Goal: Task Accomplishment & Management: Complete application form

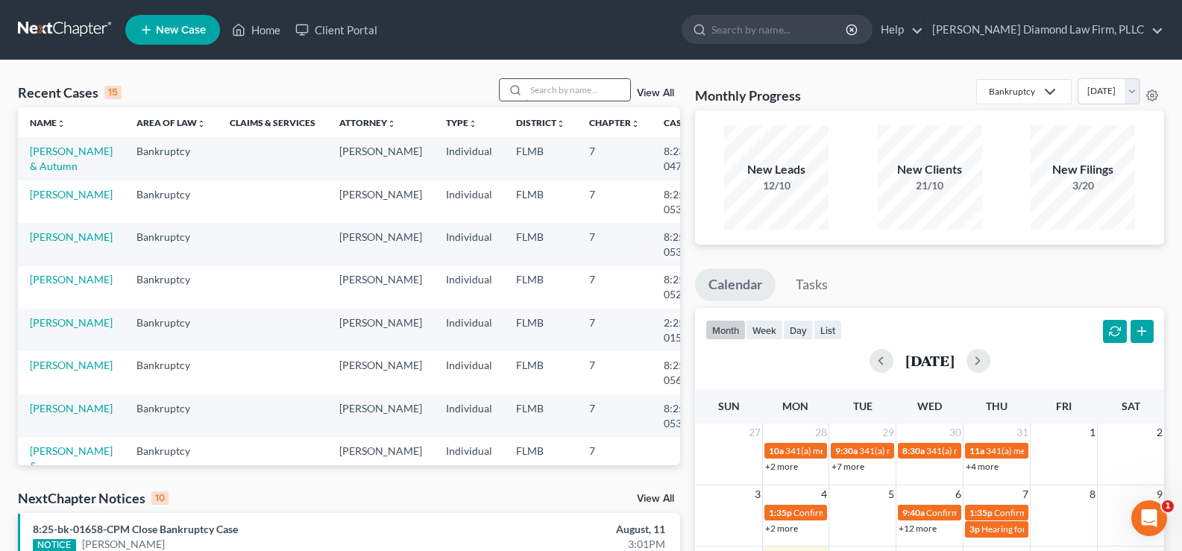
click at [539, 90] on input "search" at bounding box center [578, 90] width 104 height 22
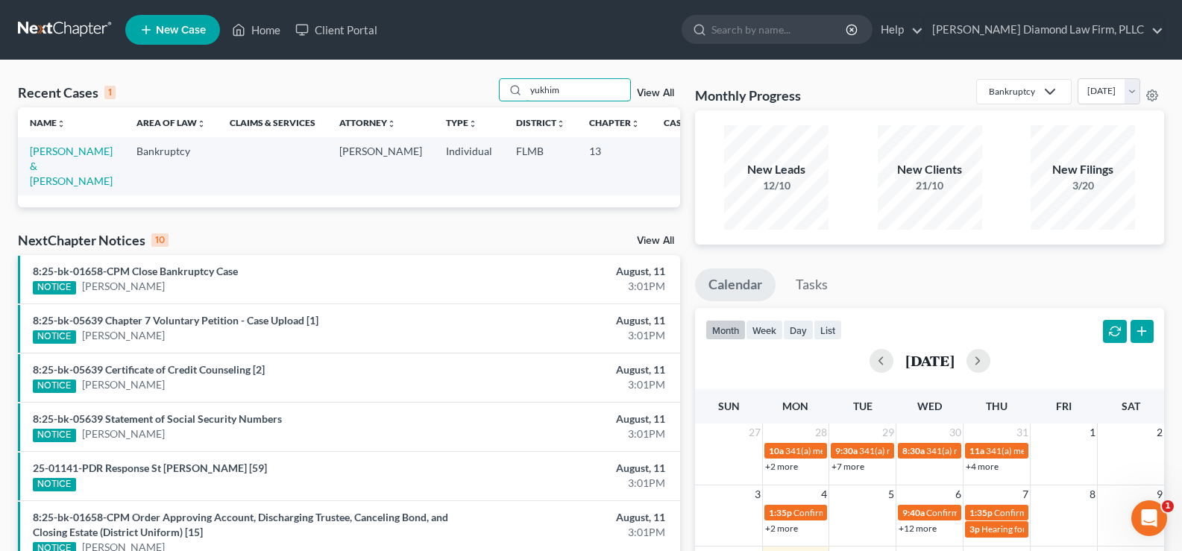
type input "yukhim"
click at [66, 158] on td "[PERSON_NAME] & [PERSON_NAME]" at bounding box center [71, 165] width 107 height 57
click at [41, 170] on link "[PERSON_NAME] & [PERSON_NAME]" at bounding box center [71, 166] width 83 height 43
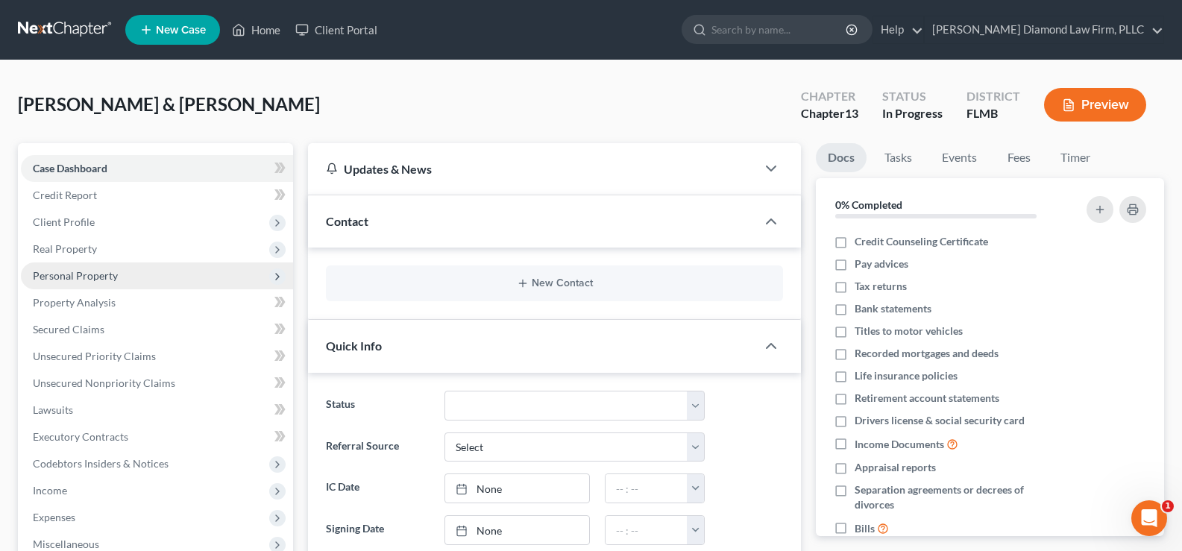
click at [111, 280] on span "Personal Property" at bounding box center [75, 275] width 85 height 13
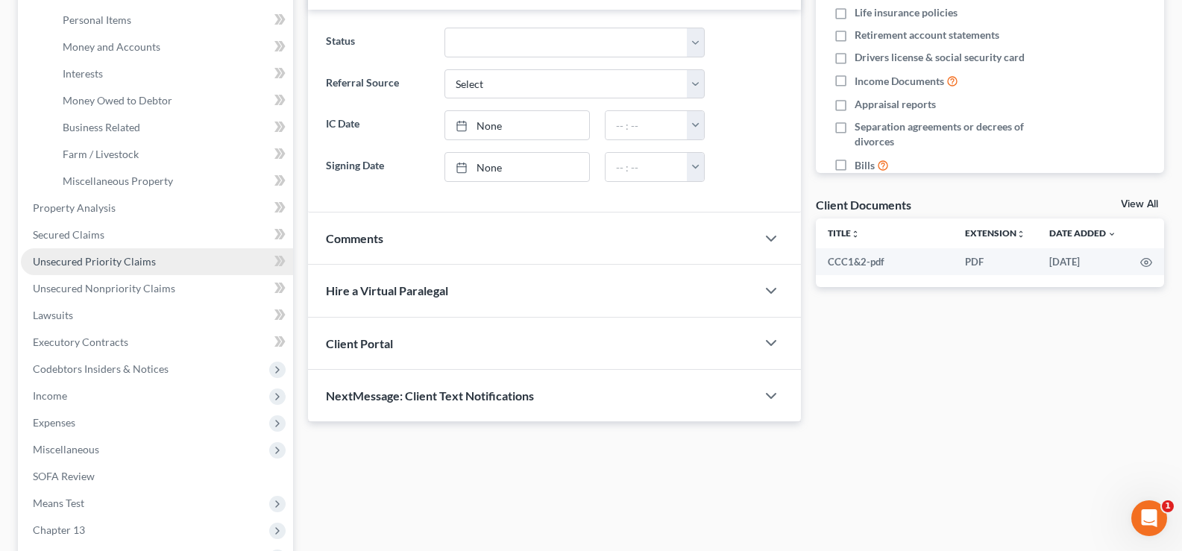
scroll to position [373, 0]
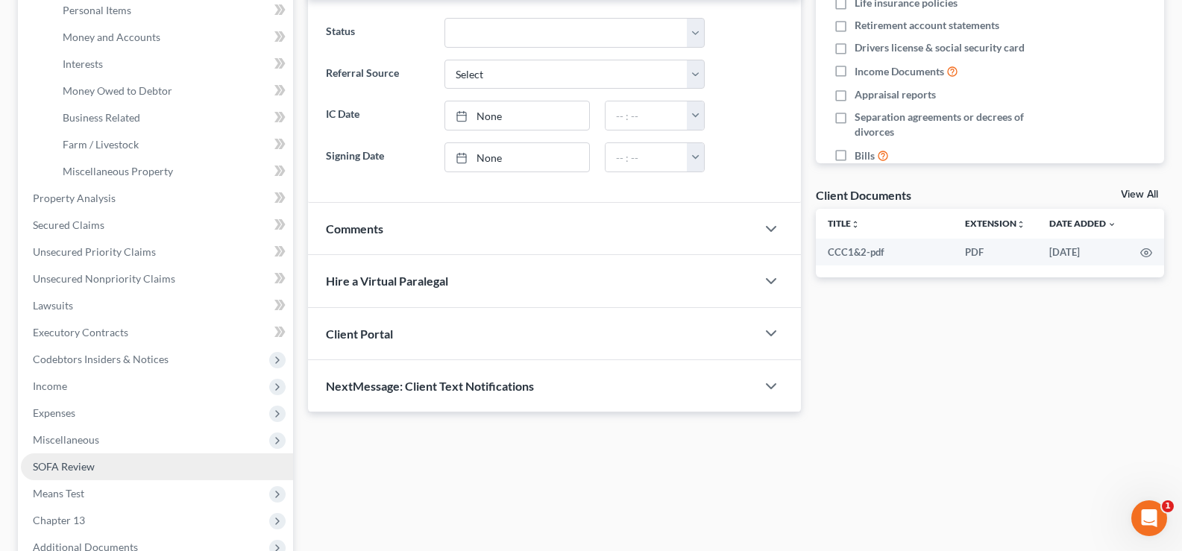
click at [124, 468] on link "SOFA Review" at bounding box center [157, 467] width 272 height 27
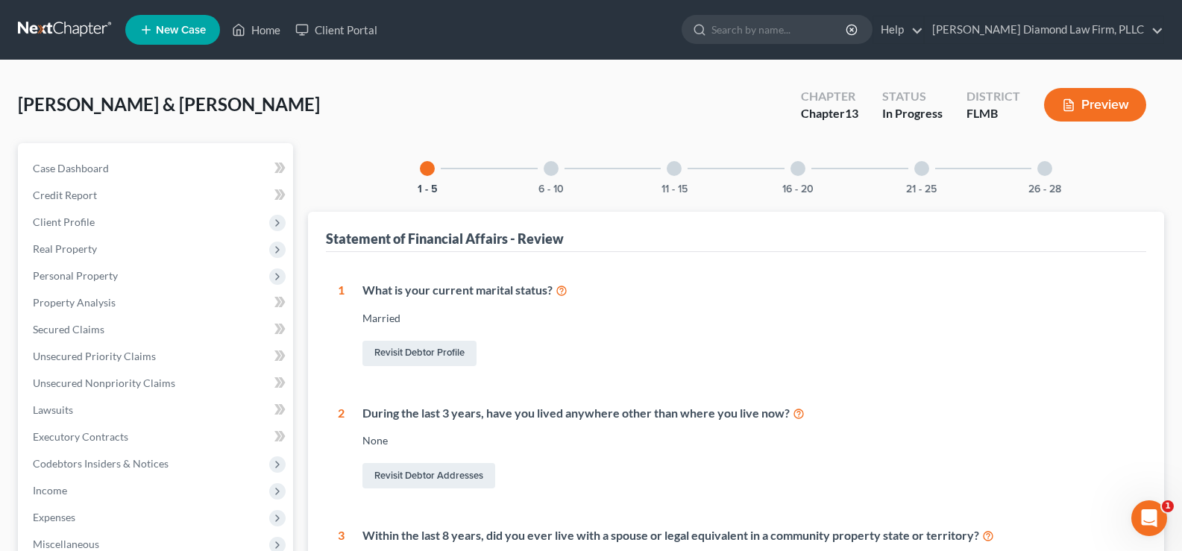
click at [556, 169] on div at bounding box center [551, 168] width 15 height 15
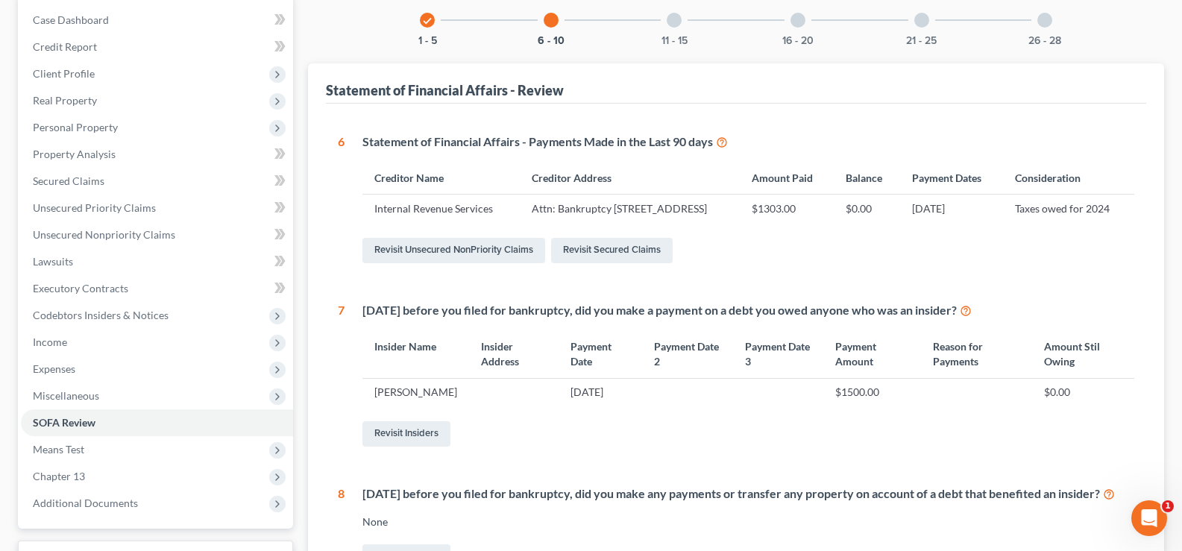
scroll to position [149, 0]
click at [428, 446] on link "Revisit Insiders" at bounding box center [407, 433] width 88 height 25
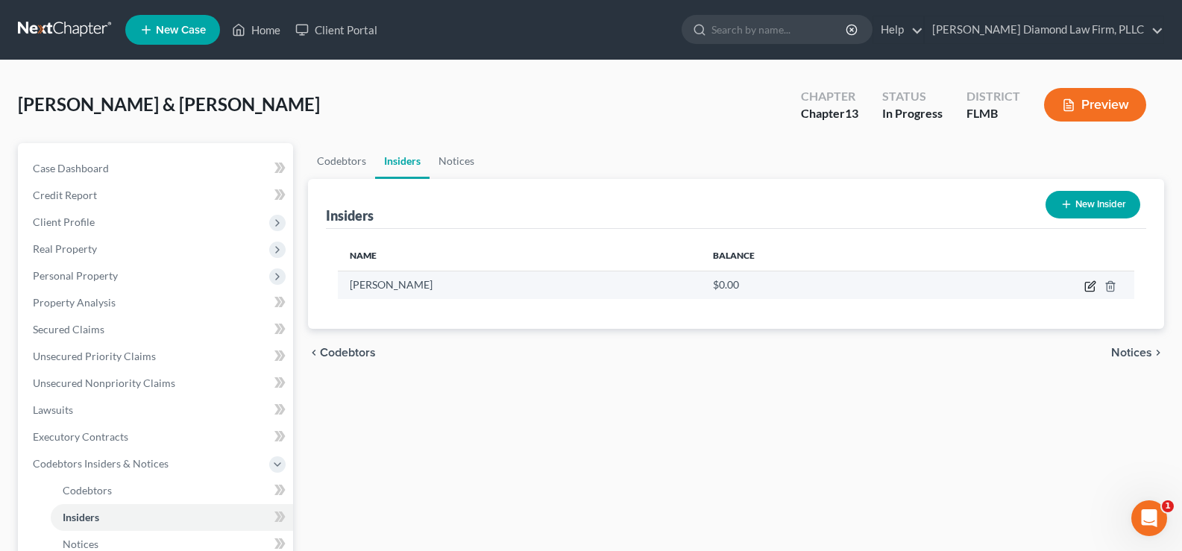
click at [1089, 286] on icon "button" at bounding box center [1091, 286] width 12 height 12
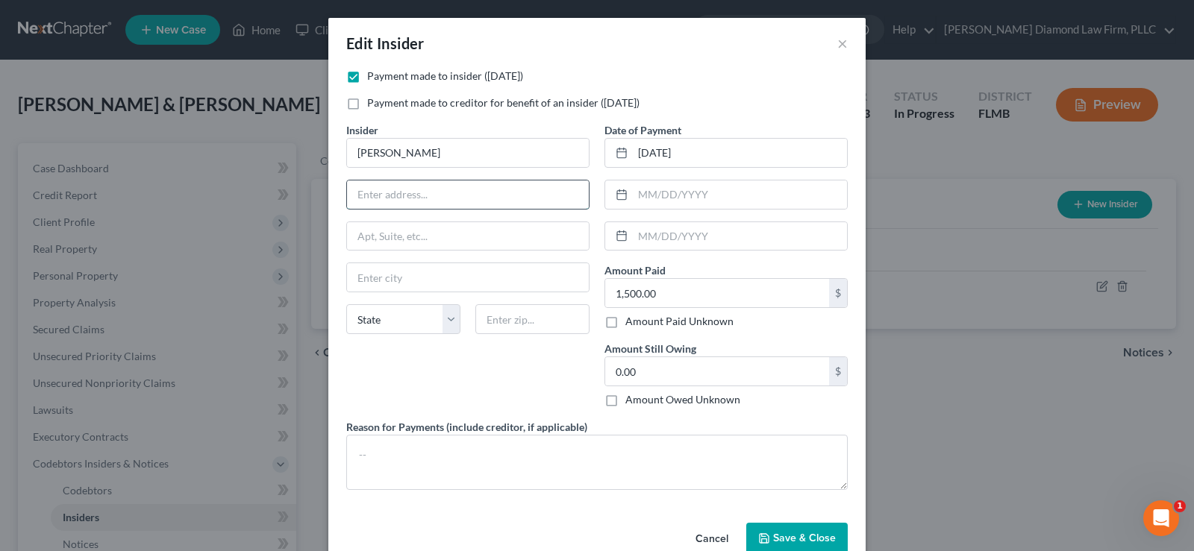
click at [448, 189] on input "text" at bounding box center [468, 195] width 242 height 28
type input "[STREET_ADDRESS]"
type input "32754"
type input "[PERSON_NAME]"
select select "9"
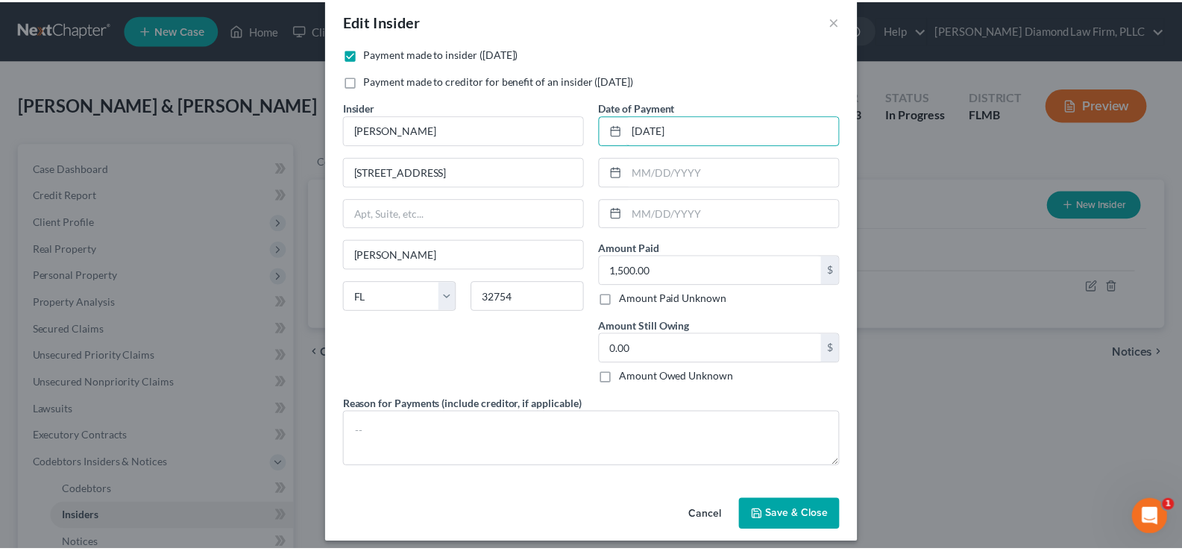
scroll to position [33, 0]
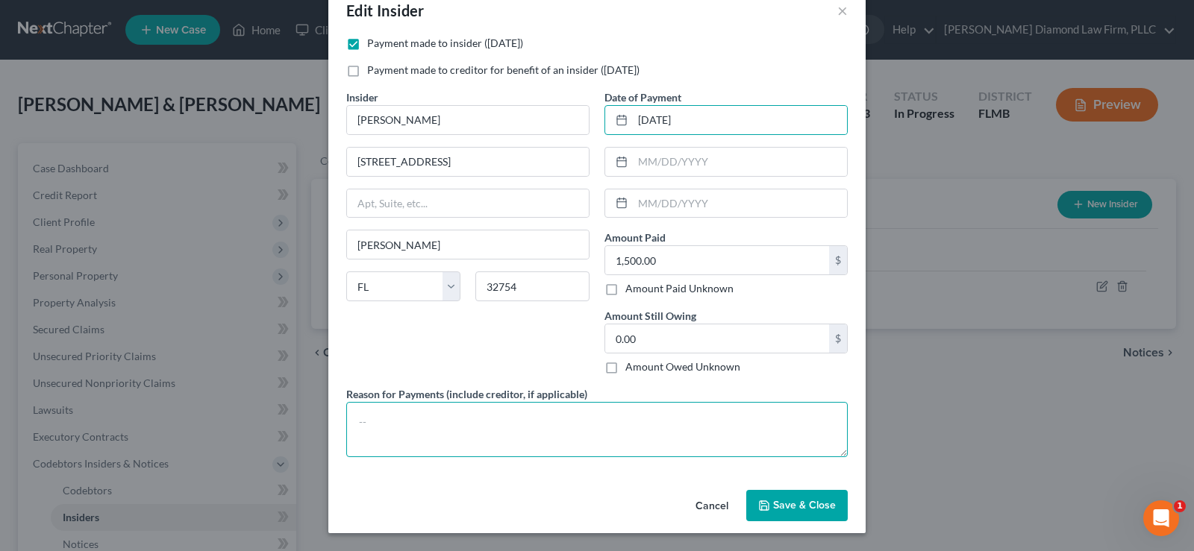
click at [457, 418] on textarea at bounding box center [596, 429] width 501 height 55
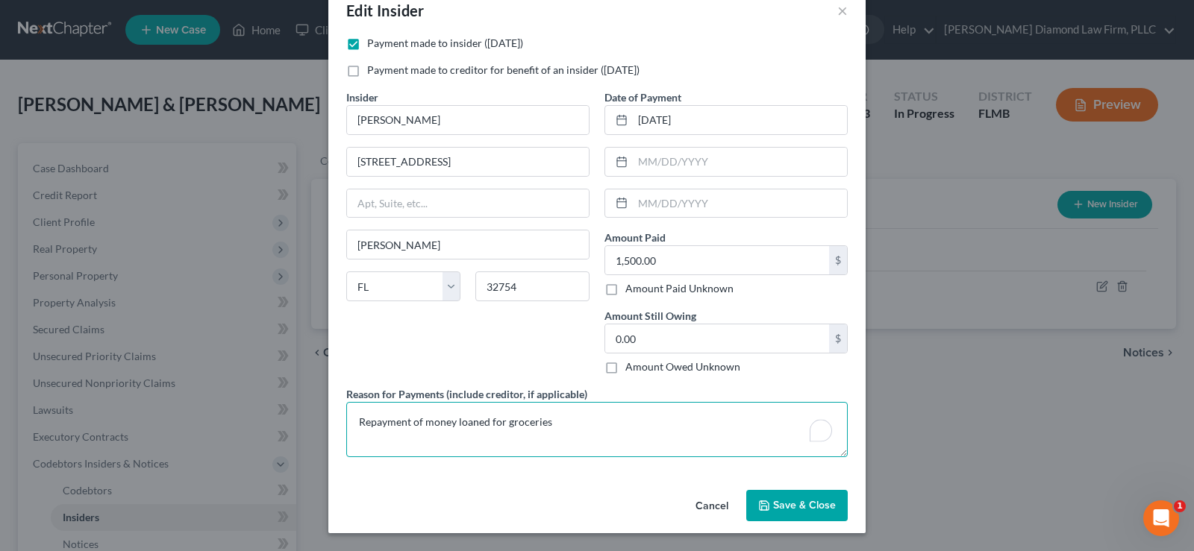
type textarea "Repayment of money loaned for groceries"
click at [790, 503] on span "Save & Close" at bounding box center [804, 505] width 63 height 13
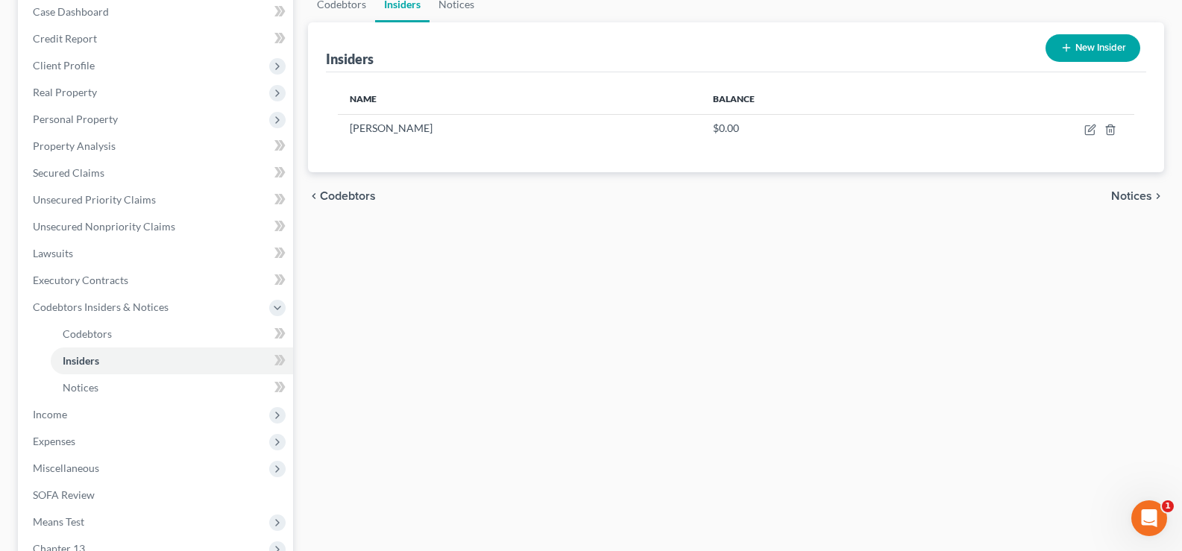
scroll to position [224, 0]
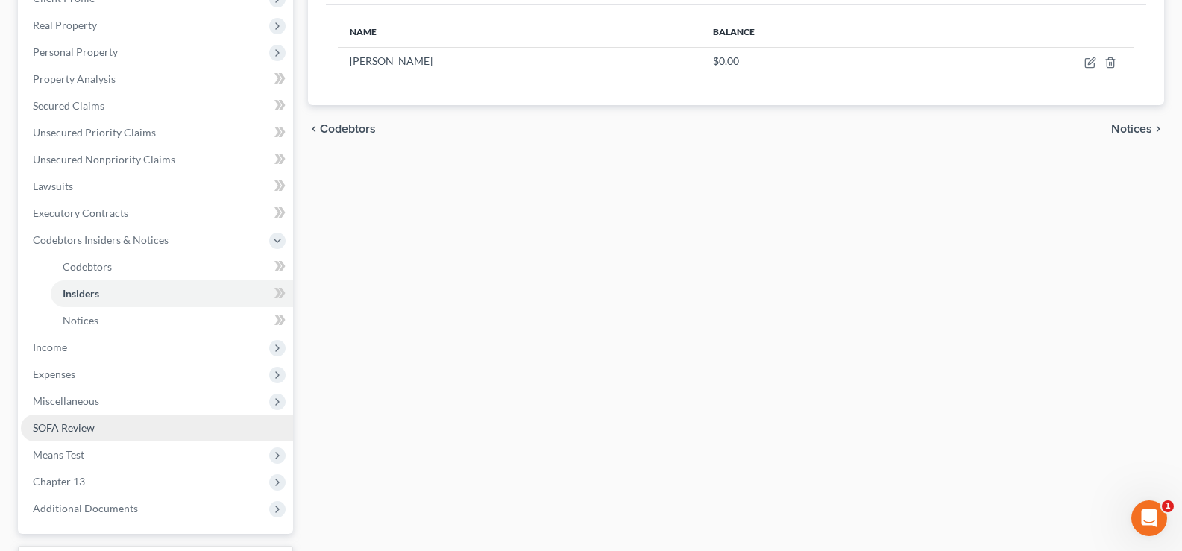
click at [110, 428] on link "SOFA Review" at bounding box center [157, 428] width 272 height 27
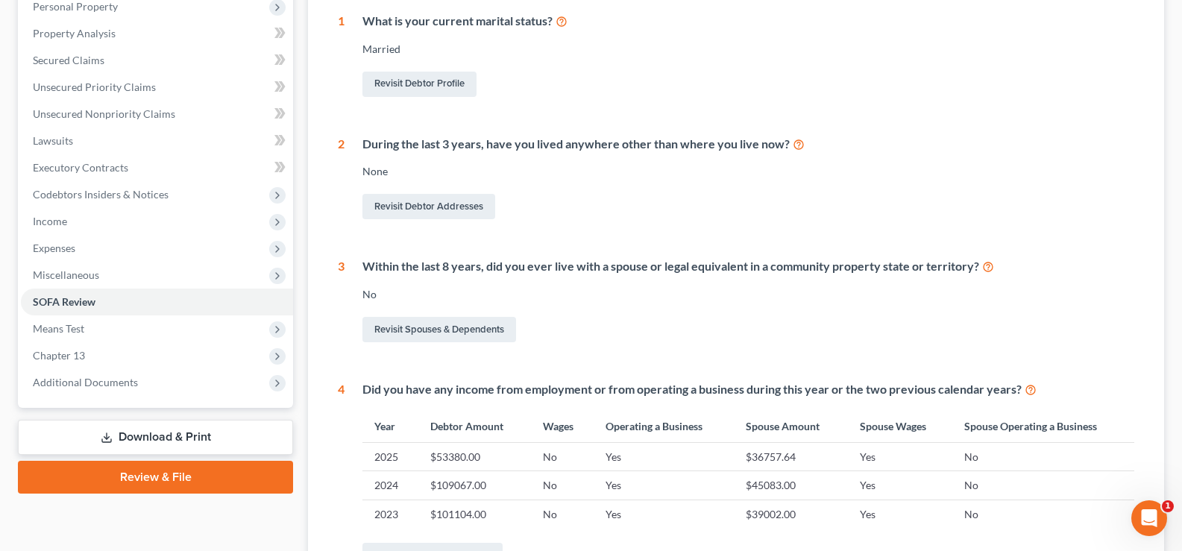
scroll to position [298, 0]
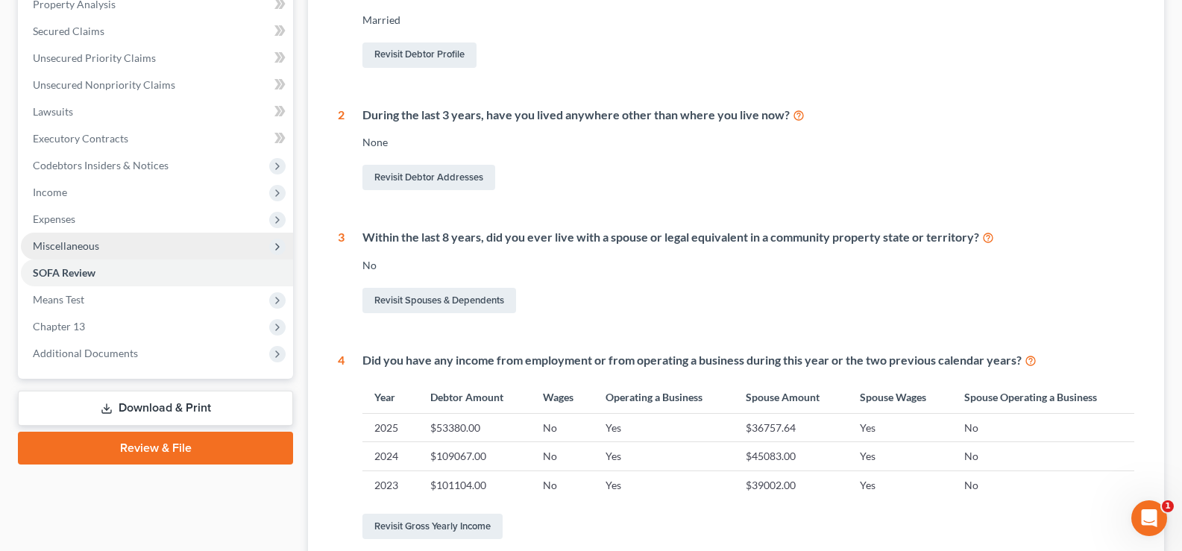
click at [104, 245] on span "Miscellaneous" at bounding box center [157, 246] width 272 height 27
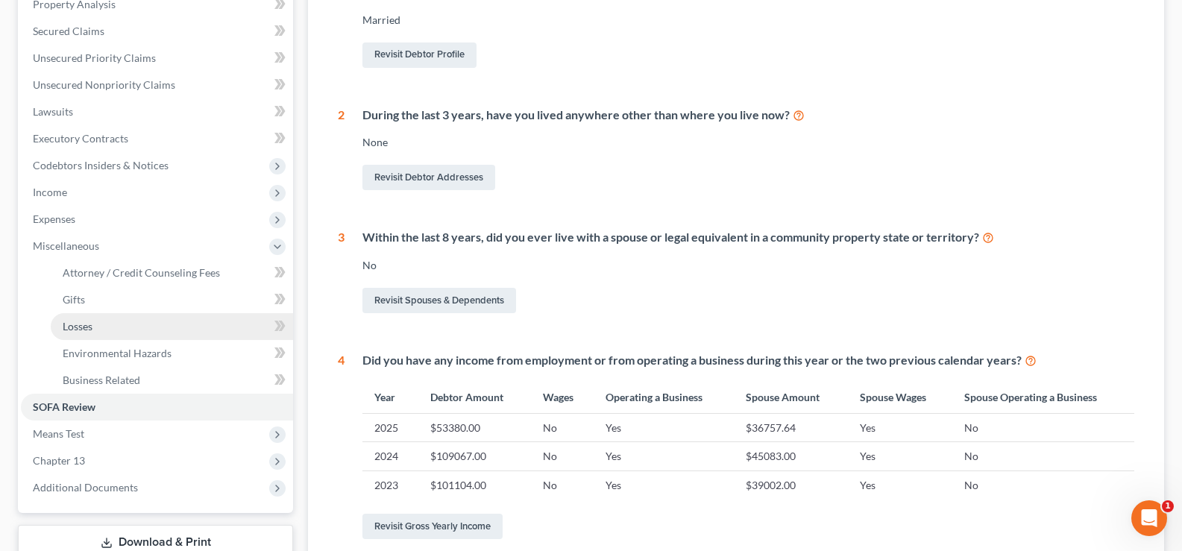
click at [125, 329] on link "Losses" at bounding box center [172, 326] width 242 height 27
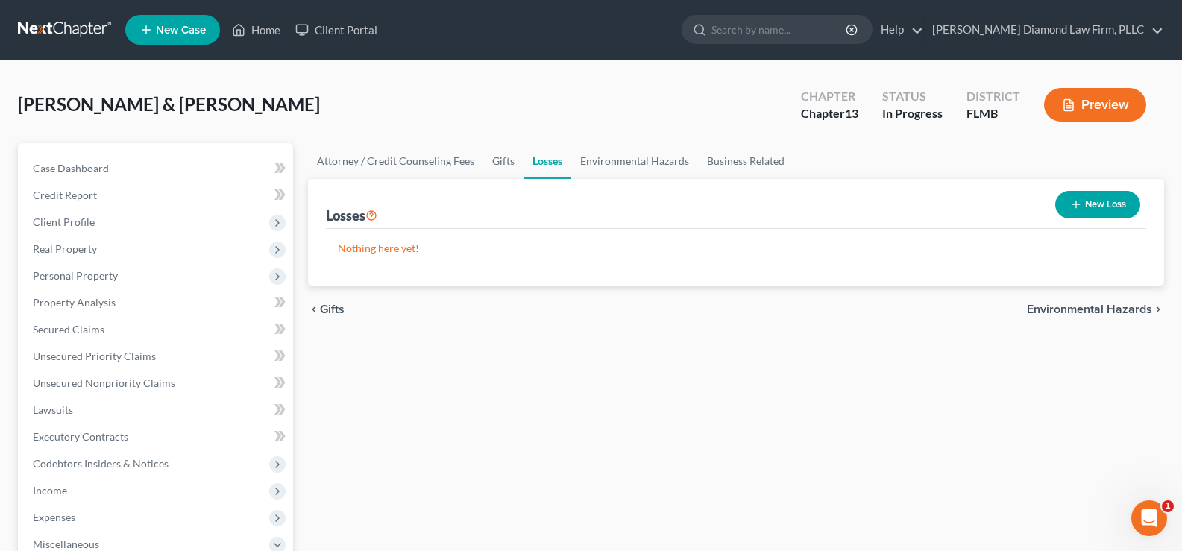
click at [1111, 205] on button "New Loss" at bounding box center [1098, 205] width 85 height 28
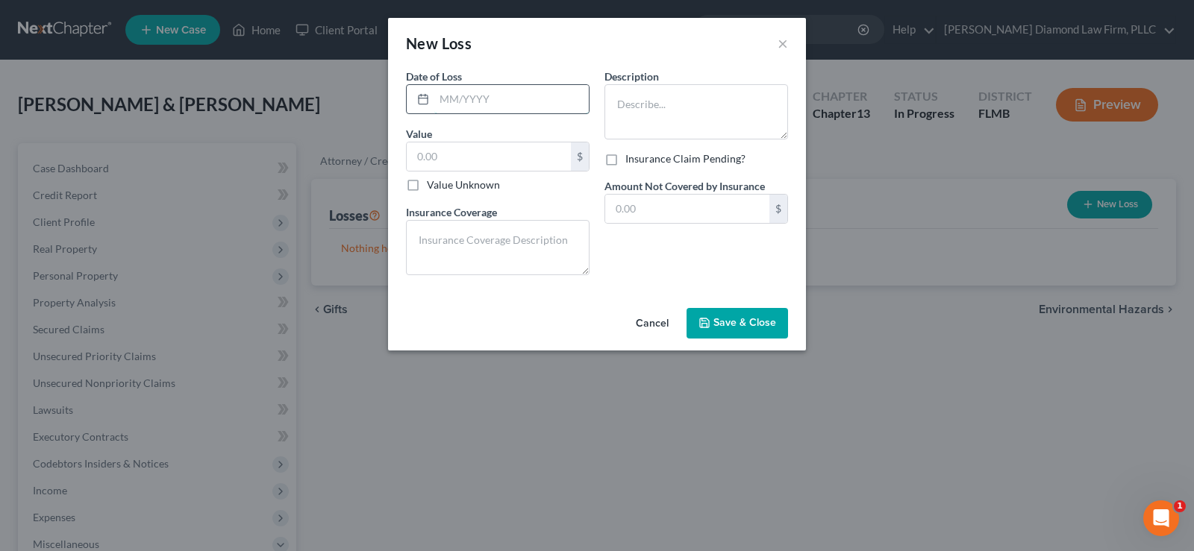
click at [500, 101] on input "text" at bounding box center [511, 99] width 154 height 28
click at [471, 100] on input "text" at bounding box center [511, 99] width 154 height 28
type input "03/2025"
type input "499"
click at [469, 231] on textarea at bounding box center [498, 247] width 184 height 55
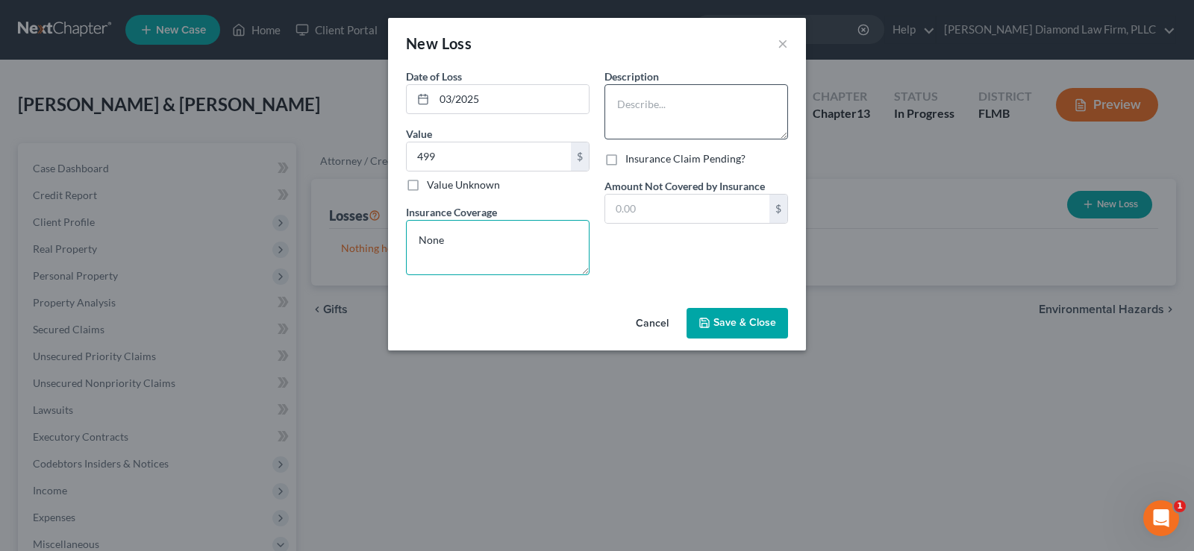
type textarea "None"
click at [680, 95] on textarea at bounding box center [696, 111] width 184 height 55
click at [731, 104] on textarea "Online Paypal scam-" at bounding box center [696, 111] width 184 height 55
click at [669, 104] on textarea "Online Paypal scam" at bounding box center [696, 111] width 184 height 55
type textarea "Online PayPal scam"
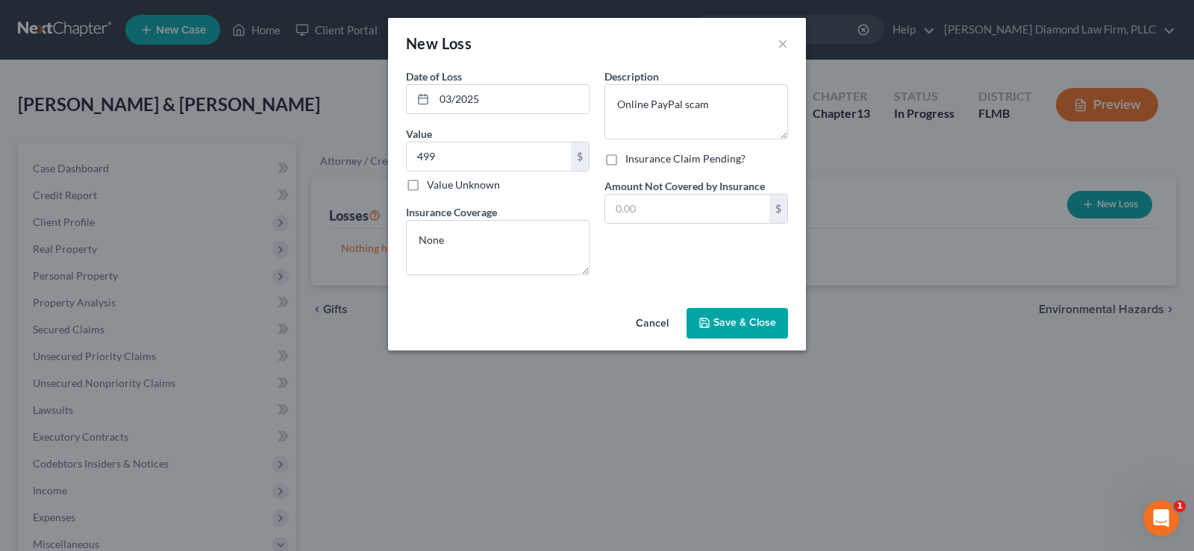
click at [741, 328] on span "Save & Close" at bounding box center [744, 323] width 63 height 13
